Goal: Check status: Check status

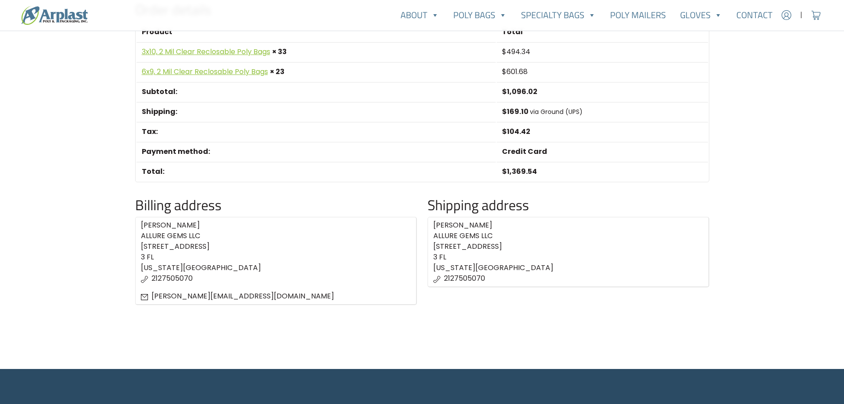
scroll to position [177, 0]
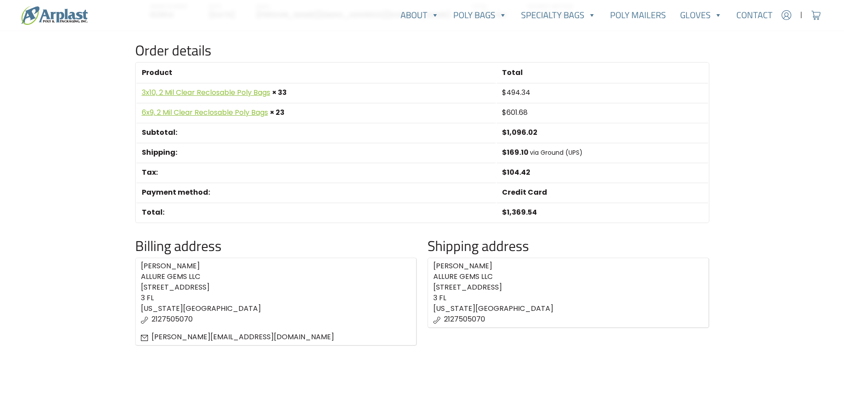
scroll to position [183, 0]
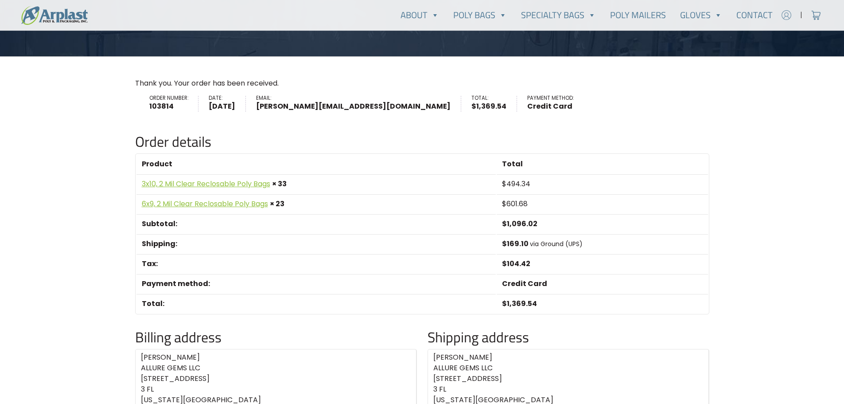
click at [789, 13] on img at bounding box center [786, 14] width 13 height 13
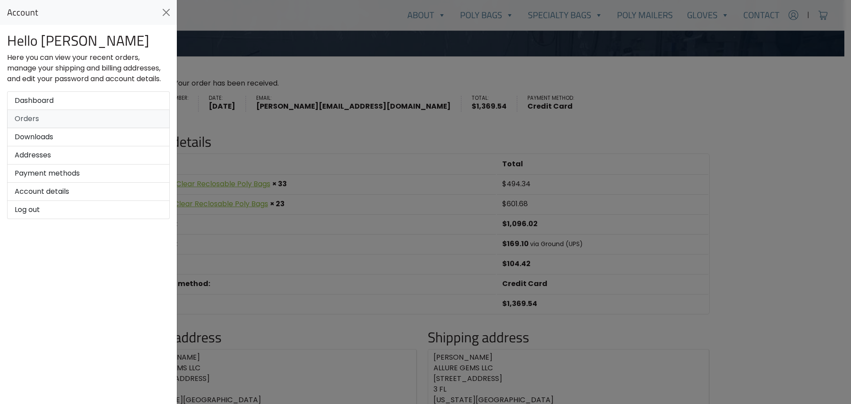
click at [33, 116] on link "Orders" at bounding box center [88, 119] width 163 height 18
